Goal: Task Accomplishment & Management: Complete application form

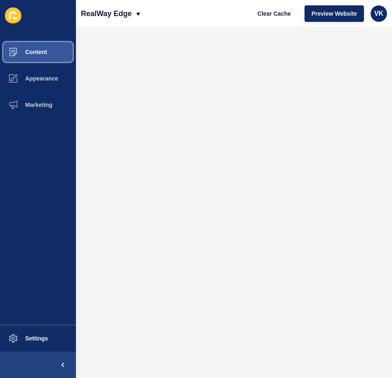
click at [37, 52] on span "Content" at bounding box center [23, 52] width 48 height 7
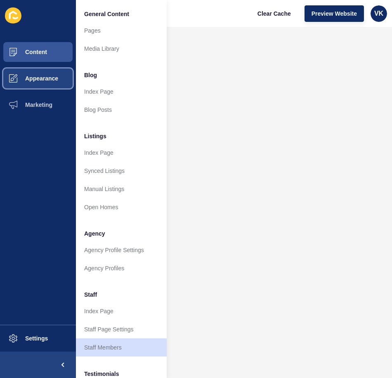
click at [54, 82] on button "Appearance" at bounding box center [38, 78] width 76 height 26
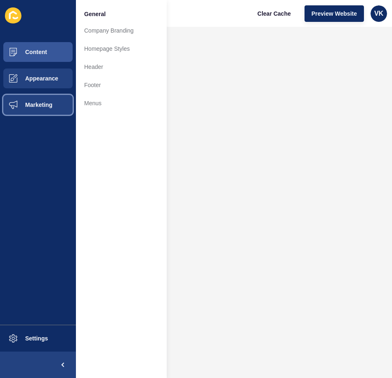
click at [52, 106] on span "Marketing" at bounding box center [26, 105] width 54 height 7
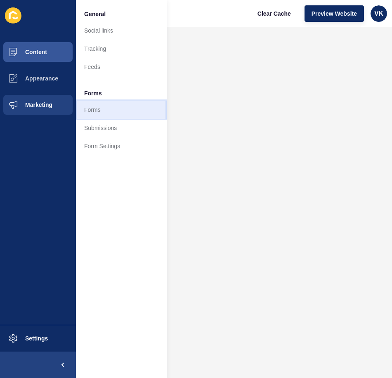
click at [98, 112] on link "Forms" at bounding box center [121, 110] width 91 height 18
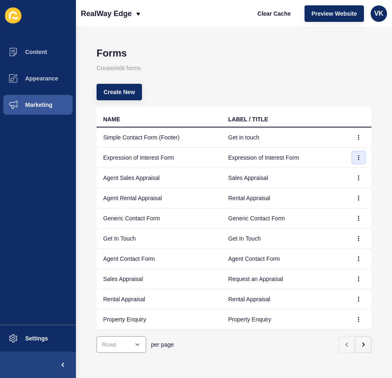
click at [359, 159] on icon "button" at bounding box center [359, 158] width 0 height 4
click at [316, 176] on link "Edit" at bounding box center [330, 174] width 58 height 18
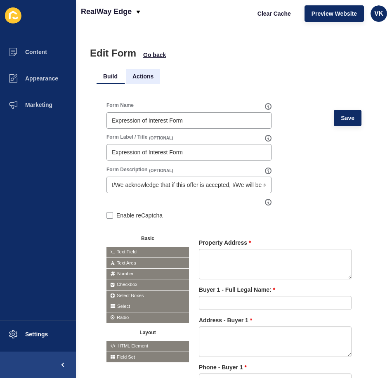
click at [145, 79] on li "Actions" at bounding box center [143, 76] width 34 height 15
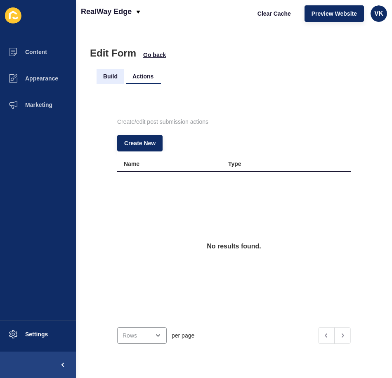
click at [112, 77] on li "Build" at bounding box center [111, 76] width 28 height 15
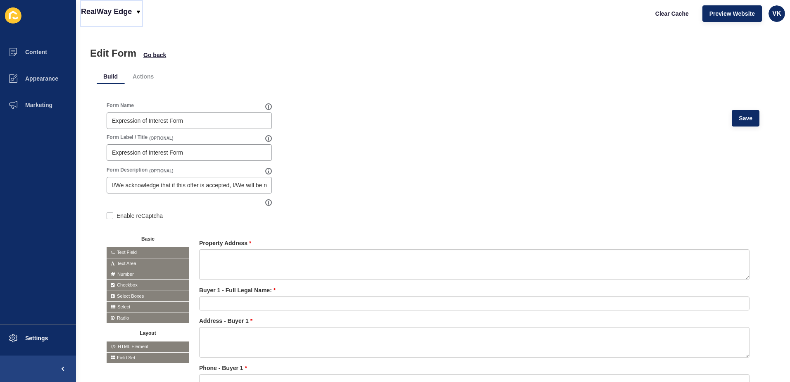
click at [139, 11] on icon at bounding box center [139, 11] width 4 height 3
click at [260, 42] on div "Edit Form Go back Build Actions Form Name Expression of Interest Form Save Form…" at bounding box center [433, 204] width 714 height 355
click at [143, 76] on li "Actions" at bounding box center [143, 76] width 34 height 15
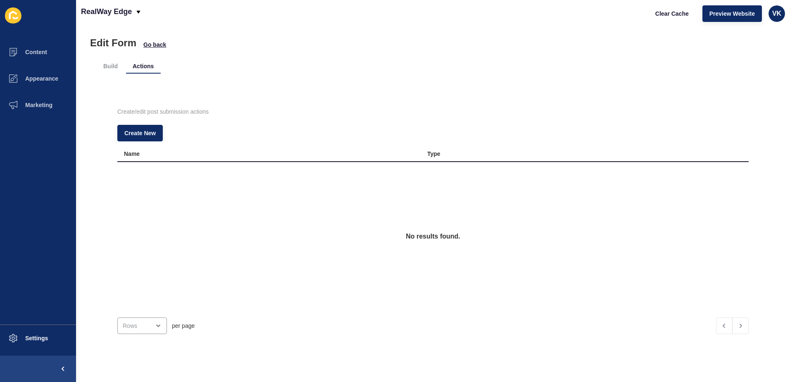
scroll to position [23, 0]
click at [153, 129] on span "Create New" at bounding box center [139, 133] width 31 height 8
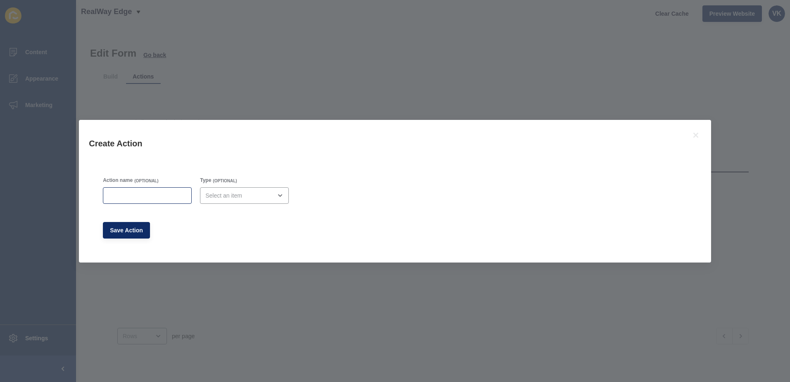
click at [162, 200] on div at bounding box center [147, 195] width 89 height 17
type input "Email"
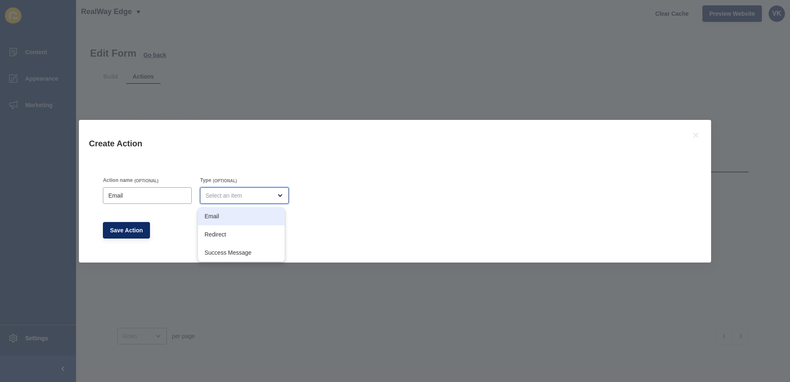
click at [264, 218] on span "Email" at bounding box center [241, 216] width 74 height 8
type input "Email"
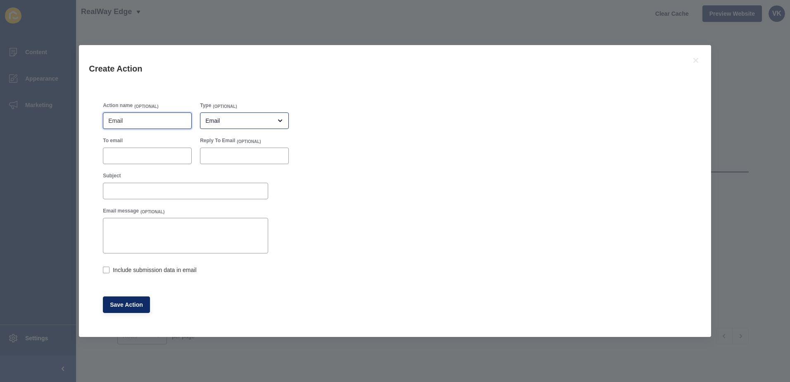
drag, startPoint x: 136, startPoint y: 118, endPoint x: 92, endPoint y: 115, distance: 44.3
click at [92, 115] on div "Action name (OPTIONAL) Email Type (OPTIONAL) Email To email Reply To Email (OPT…" at bounding box center [395, 207] width 612 height 239
type input "Expression of Interest Form Submission"
click at [147, 155] on input "To email" at bounding box center [147, 156] width 78 height 8
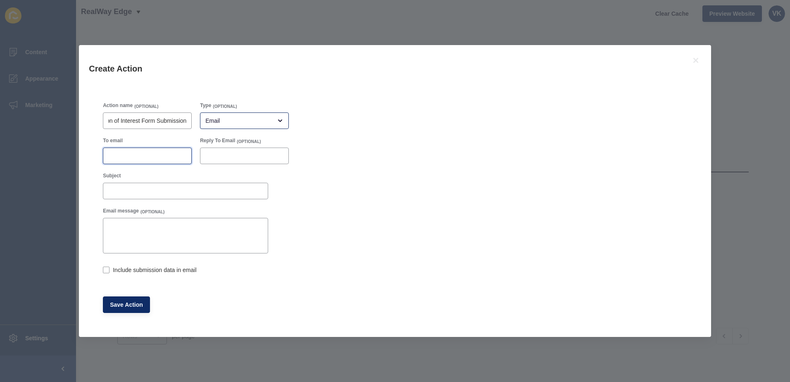
scroll to position [0, 0]
type input "[EMAIL_ADDRESS][DOMAIN_NAME]"
click at [232, 155] on input "Reply To Email" at bounding box center [244, 156] width 78 height 8
click at [195, 175] on div "Subject" at bounding box center [185, 176] width 165 height 9
click at [161, 190] on input "Subject" at bounding box center [185, 191] width 154 height 8
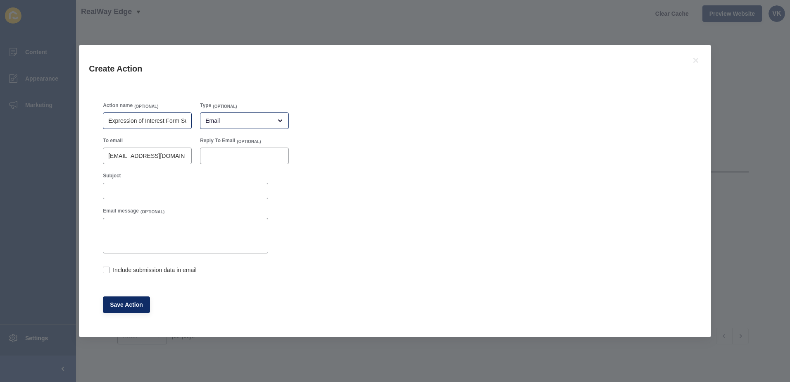
click at [109, 123] on div "Expression of Interest Form Submission" at bounding box center [147, 120] width 89 height 17
click at [118, 191] on input "Subject" at bounding box center [185, 191] width 154 height 8
click at [300, 227] on div "Action name (OPTIONAL) Expression of Interest Form Submission Type (OPTIONAL) E…" at bounding box center [395, 207] width 592 height 219
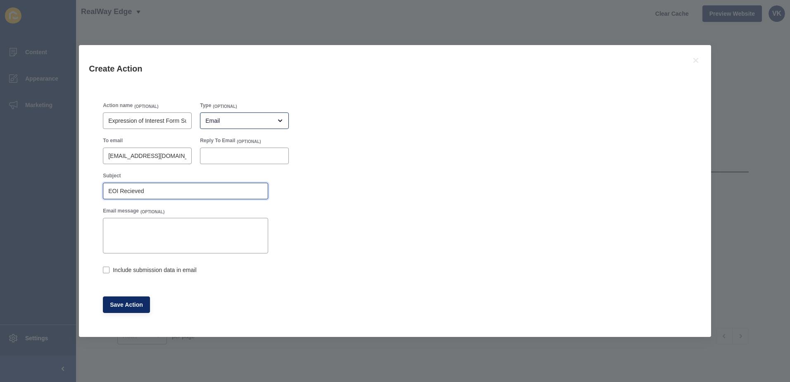
click at [150, 189] on input "EOI Recieved" at bounding box center [185, 191] width 154 height 8
type input "EOI Received"
click at [116, 228] on textarea "Email message" at bounding box center [185, 235] width 163 height 33
click at [108, 271] on label at bounding box center [106, 269] width 7 height 7
click at [108, 271] on input "Include submission data in email" at bounding box center [105, 270] width 5 height 5
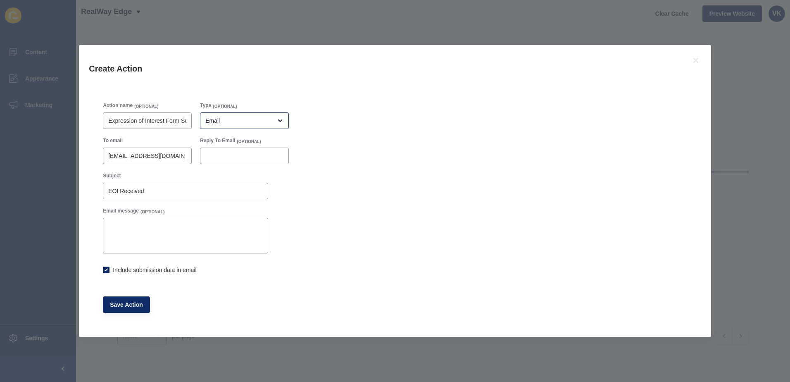
checkbox input "true"
click at [151, 120] on input "Expression of Interest Form Submission" at bounding box center [147, 120] width 78 height 8
click at [115, 304] on span "Save Action" at bounding box center [126, 304] width 33 height 8
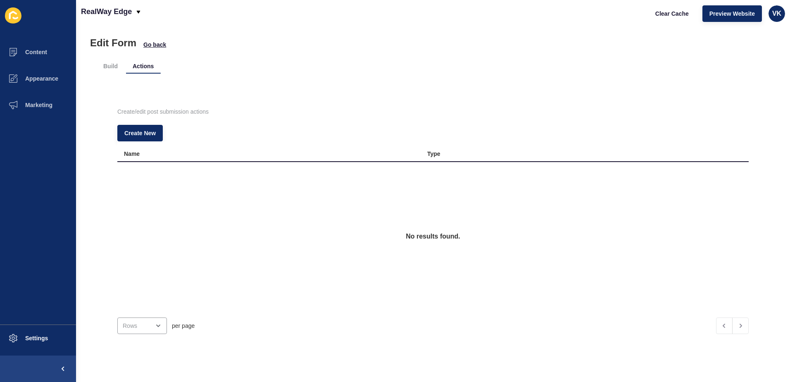
scroll to position [23, 0]
click at [321, 213] on div "No results found." at bounding box center [432, 236] width 631 height 149
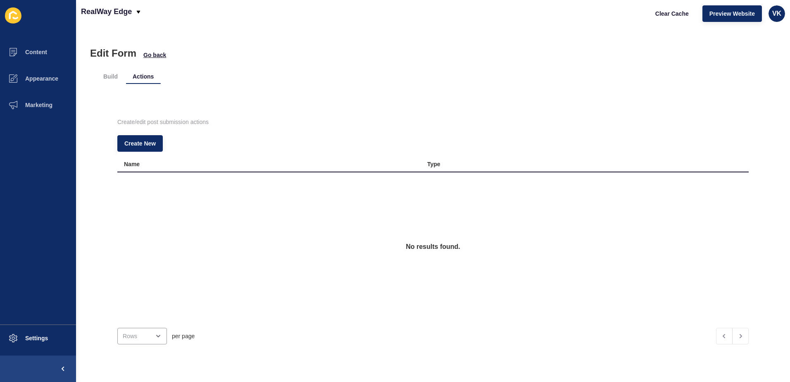
click at [392, 65] on div "Build Actions Create/edit post submission actions Create New Name Type No resul…" at bounding box center [433, 215] width 672 height 312
click at [301, 250] on div "No results found." at bounding box center [432, 246] width 631 height 149
click at [111, 77] on li "Build" at bounding box center [111, 76] width 28 height 15
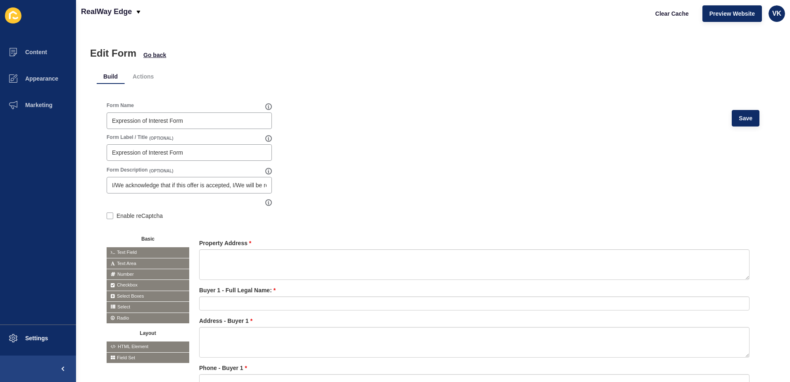
click at [392, 55] on div "Edit Form Go back" at bounding box center [433, 54] width 686 height 12
click at [292, 50] on div "Edit Form Go back" at bounding box center [433, 54] width 686 height 12
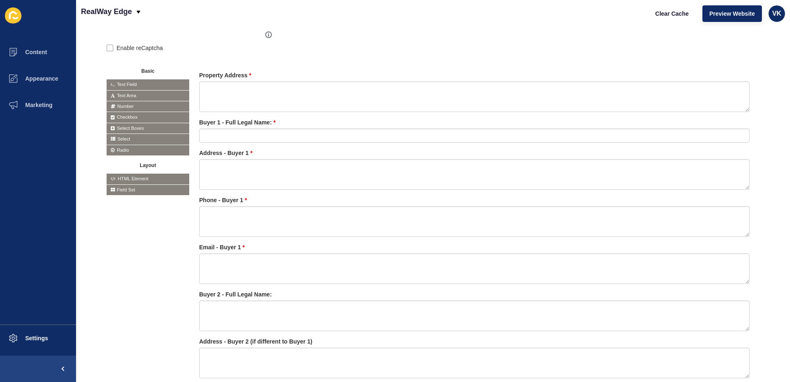
scroll to position [149, 0]
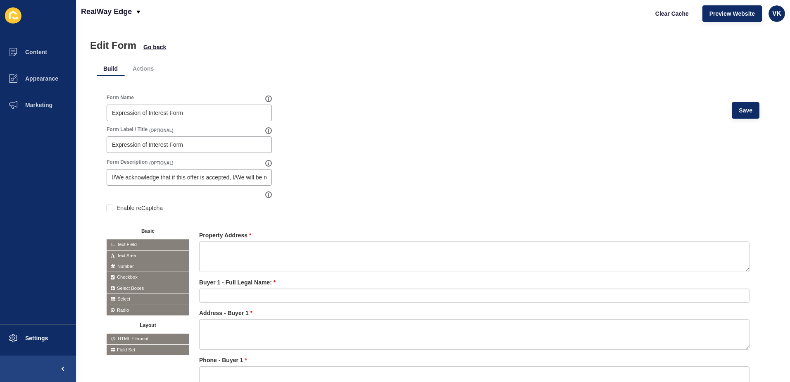
scroll to position [0, 0]
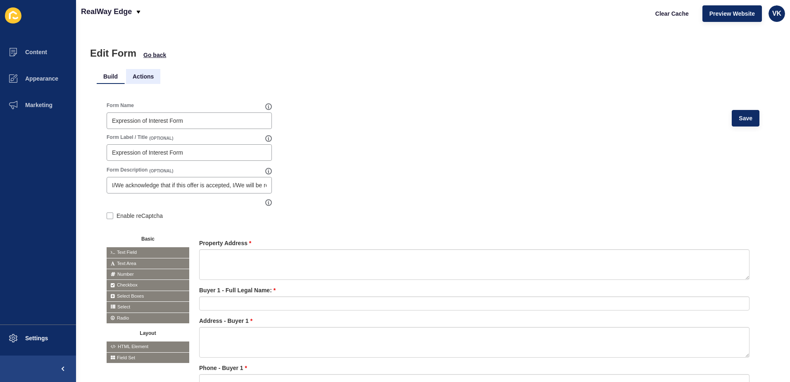
click at [143, 77] on li "Actions" at bounding box center [143, 76] width 34 height 15
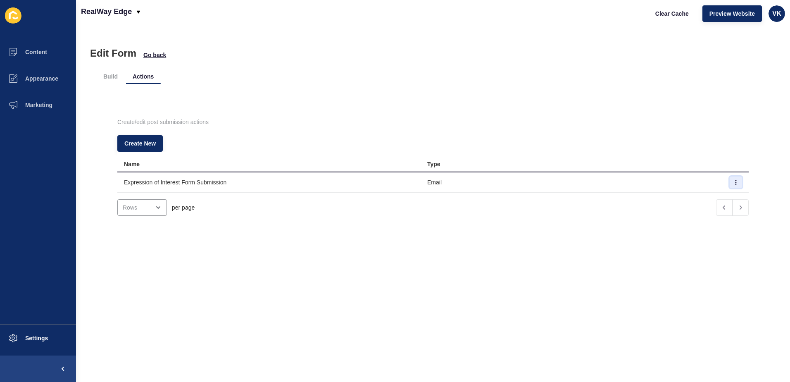
click at [392, 183] on icon "button" at bounding box center [735, 182] width 5 height 5
click at [392, 100] on div "Create/edit post submission actions Create New Name Type Expression of Interest…" at bounding box center [433, 167] width 672 height 151
click at [113, 80] on li "Build" at bounding box center [111, 76] width 28 height 15
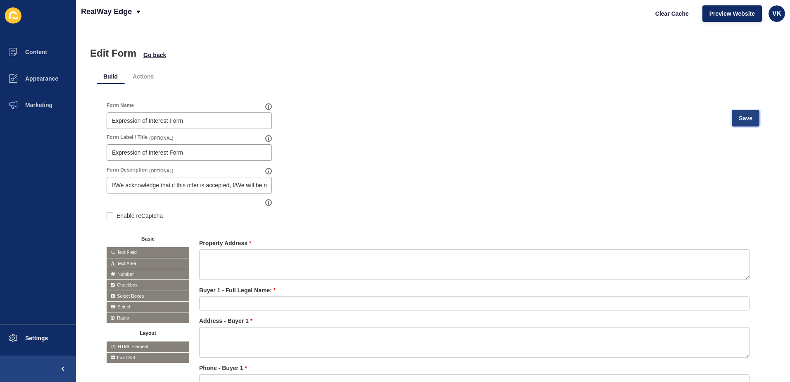
click at [392, 114] on span "Save" at bounding box center [746, 118] width 14 height 8
click at [392, 14] on span "Clear Cache" at bounding box center [671, 14] width 33 height 8
click at [392, 116] on span "Save" at bounding box center [746, 118] width 14 height 8
click at [392, 15] on span "Clear Cache" at bounding box center [671, 14] width 33 height 8
